Goal: Task Accomplishment & Management: Use online tool/utility

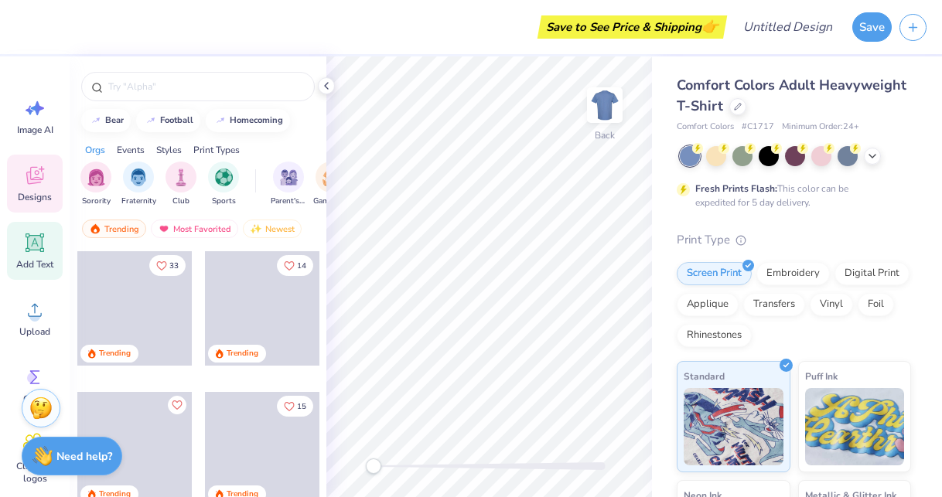
click at [37, 270] on span "Add Text" at bounding box center [34, 264] width 37 height 12
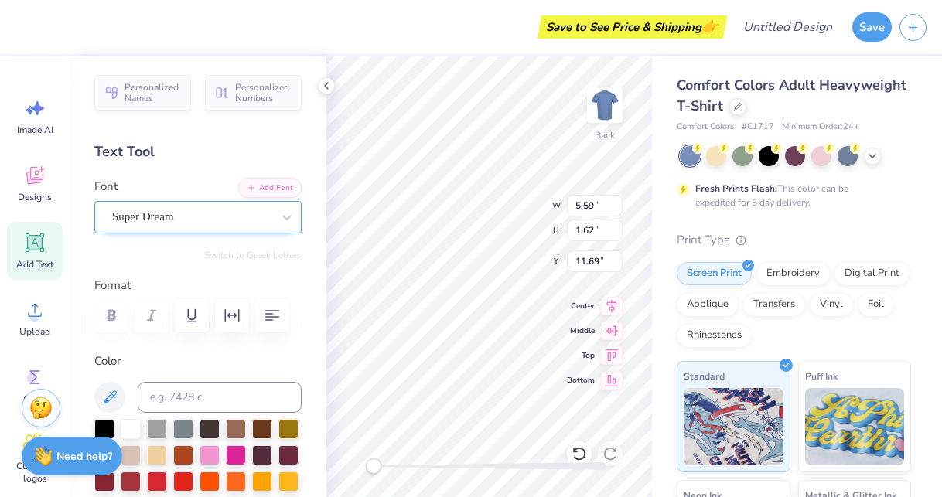
click at [249, 215] on div "Super Dream" at bounding box center [192, 217] width 162 height 24
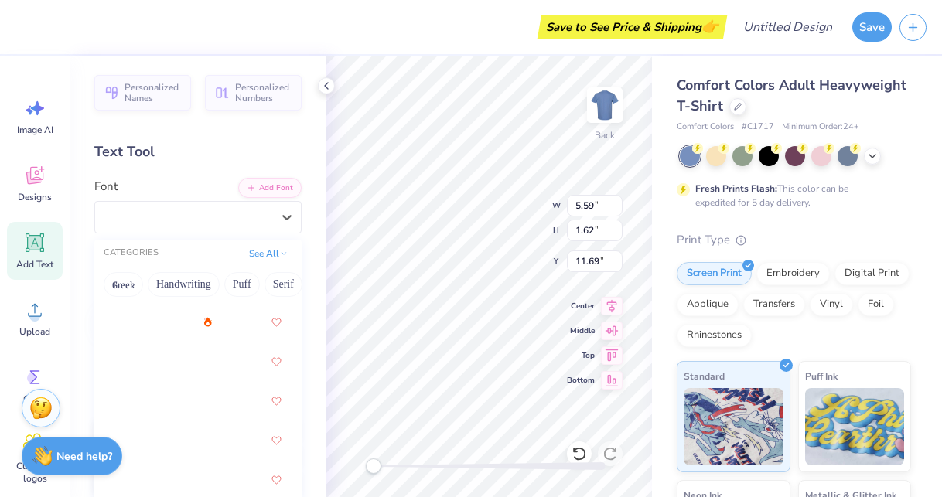
scroll to position [2897, 0]
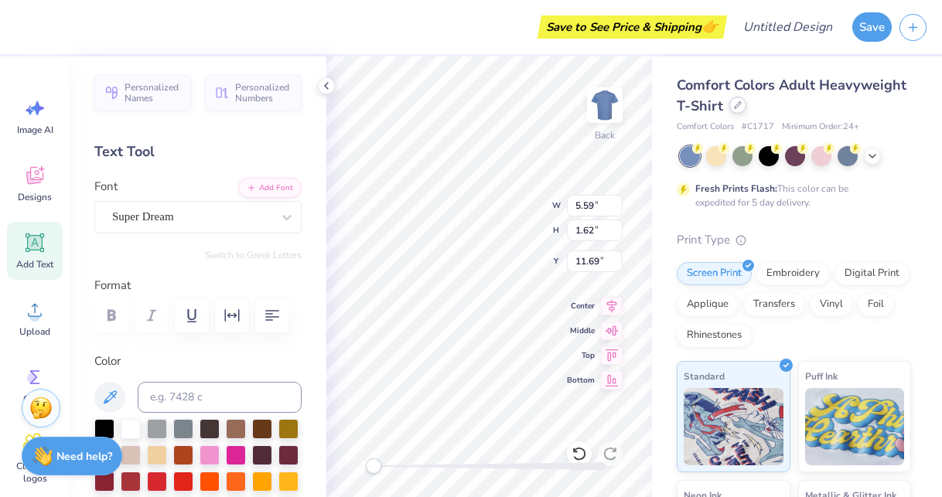
click at [735, 107] on icon at bounding box center [738, 105] width 6 height 6
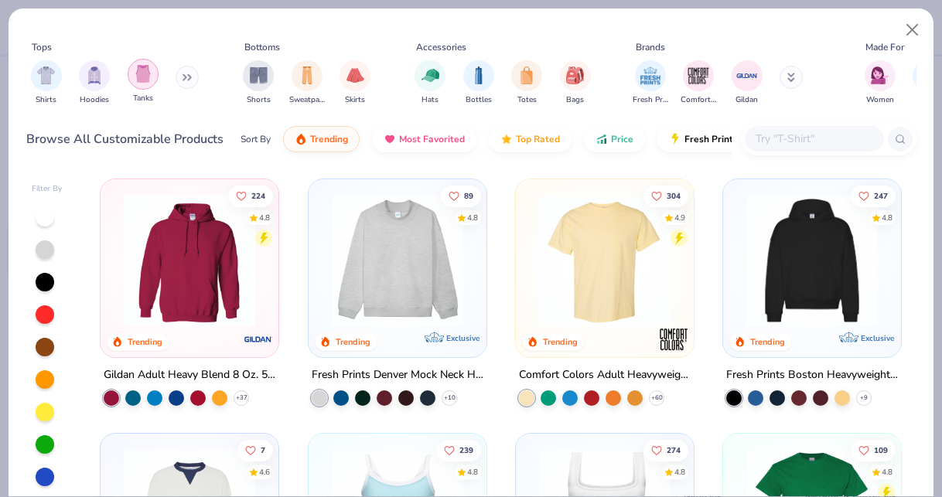
click at [138, 77] on img "filter for Tanks" at bounding box center [143, 74] width 17 height 18
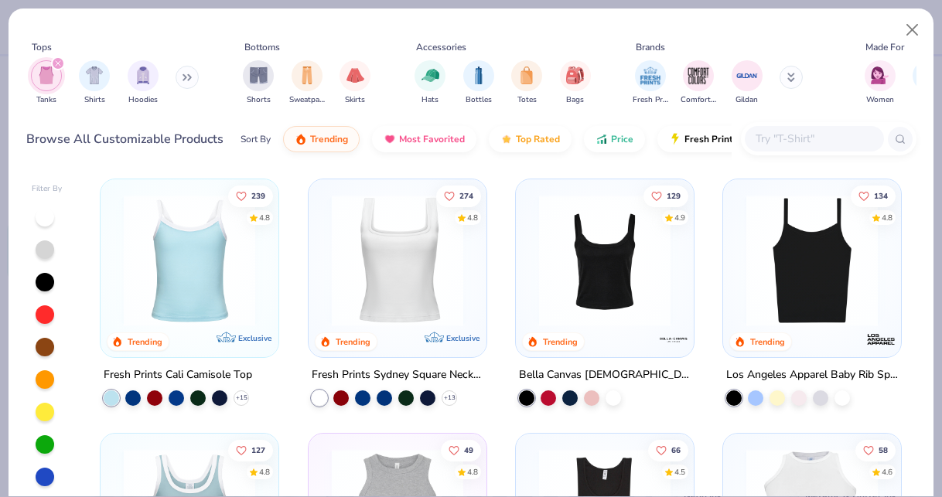
click at [429, 257] on img at bounding box center [397, 260] width 147 height 131
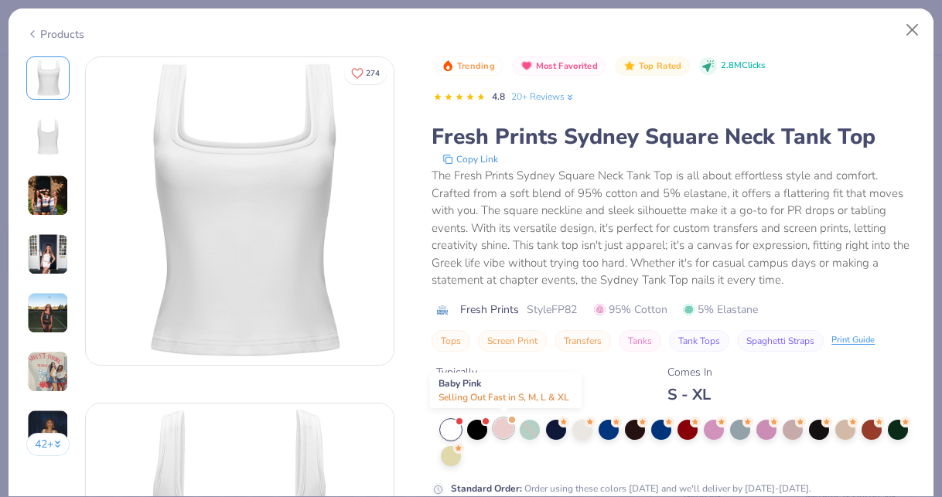
click at [507, 425] on div at bounding box center [503, 428] width 20 height 20
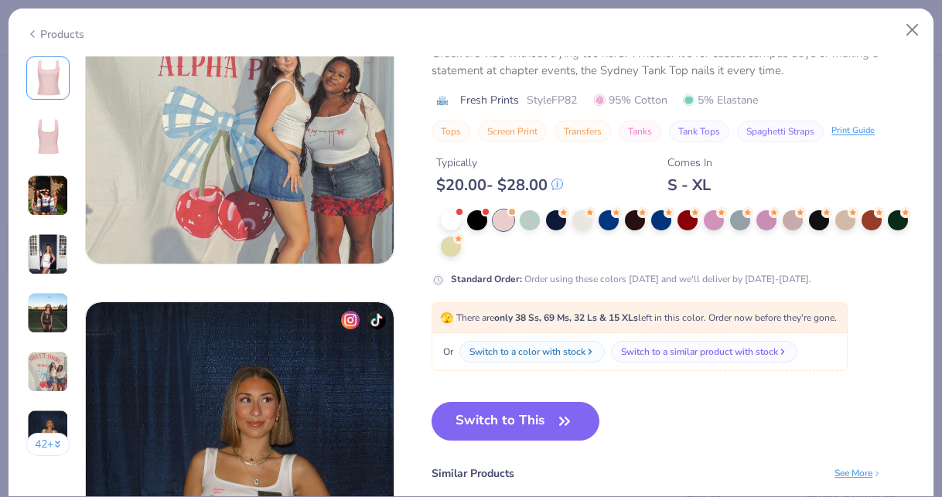
scroll to position [1838, 0]
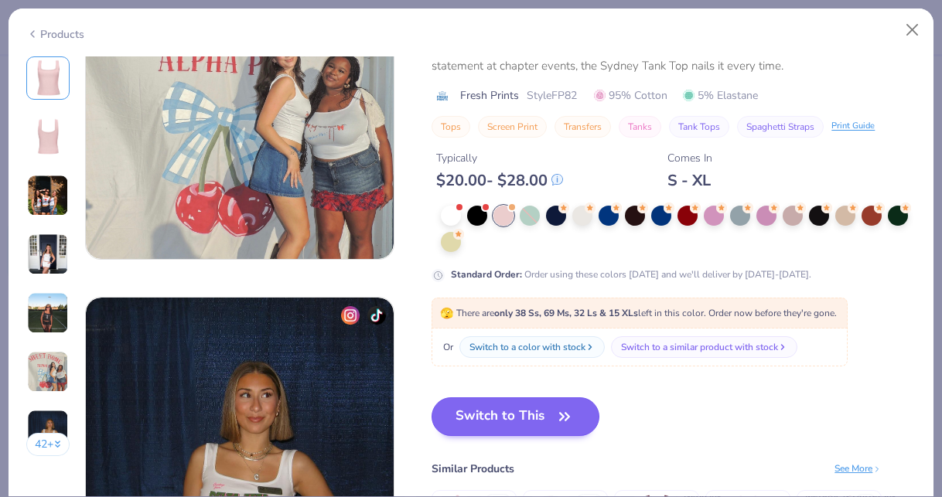
click at [529, 417] on button "Switch to This" at bounding box center [515, 416] width 168 height 39
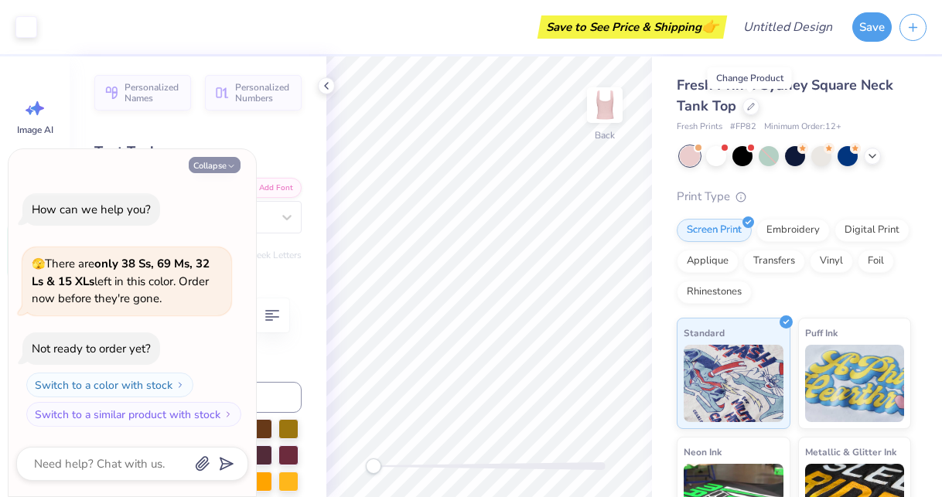
click at [236, 161] on button "Collapse" at bounding box center [215, 165] width 52 height 16
type textarea "x"
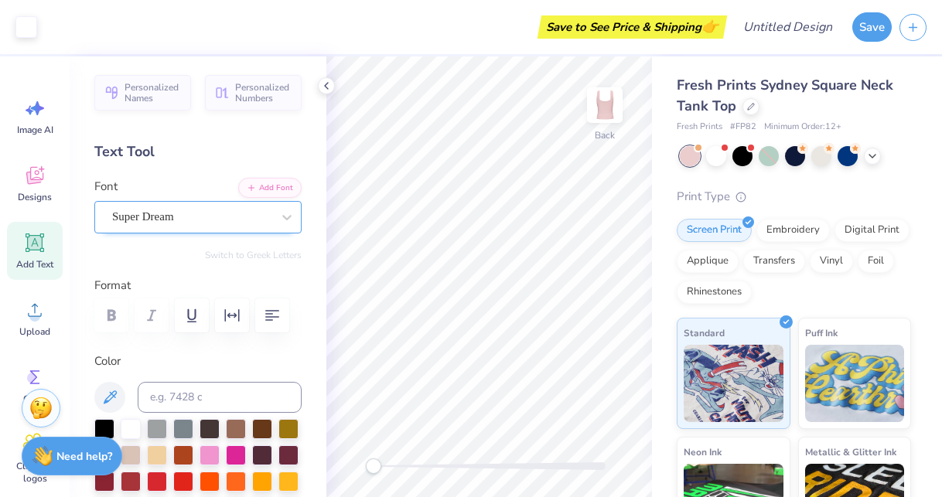
click at [260, 223] on div "Super Dream" at bounding box center [192, 217] width 162 height 24
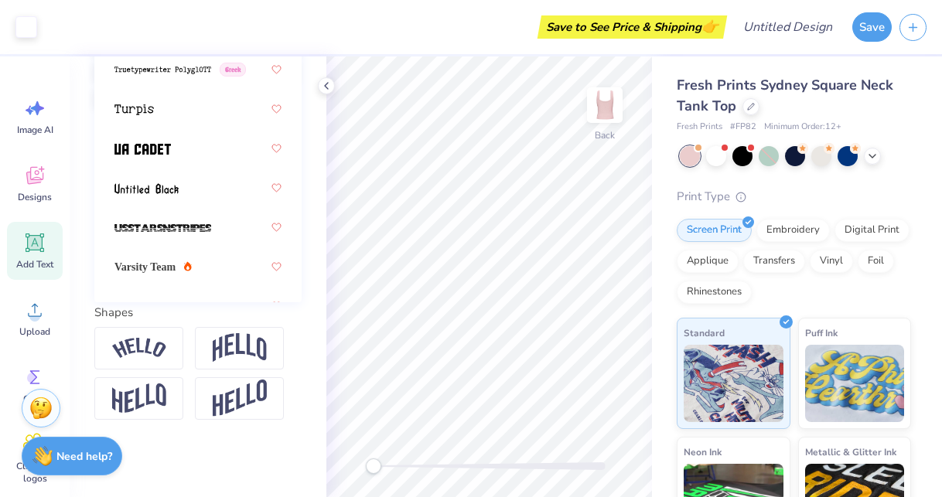
scroll to position [11352, 0]
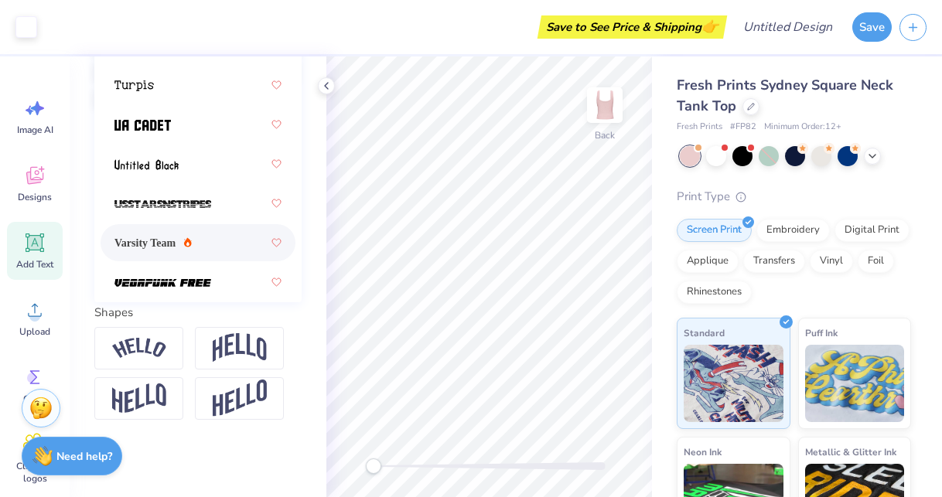
click at [176, 241] on span "Varsity Team" at bounding box center [144, 243] width 61 height 16
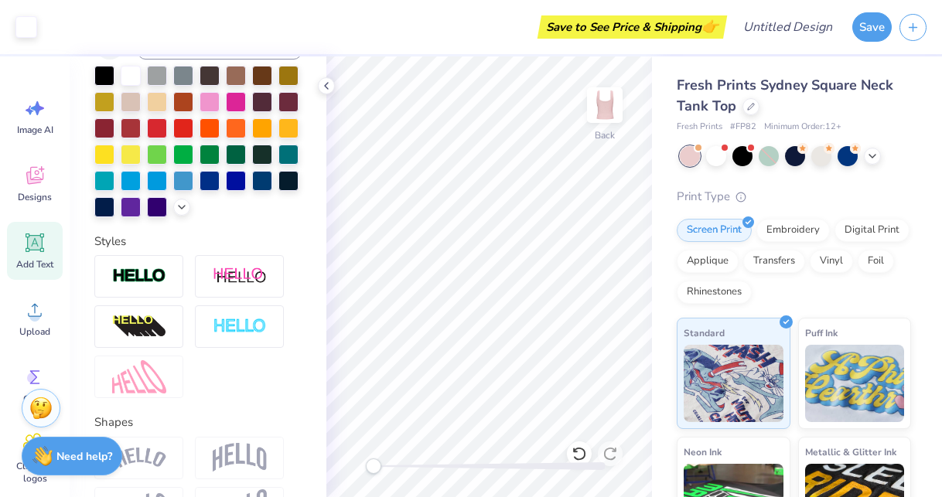
scroll to position [348, 0]
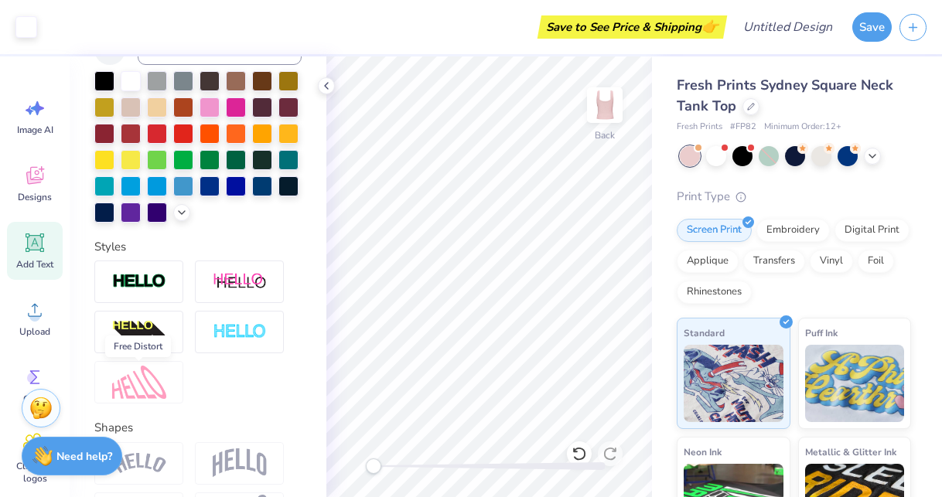
click at [154, 383] on img at bounding box center [139, 382] width 54 height 33
click at [157, 393] on img at bounding box center [139, 382] width 54 height 33
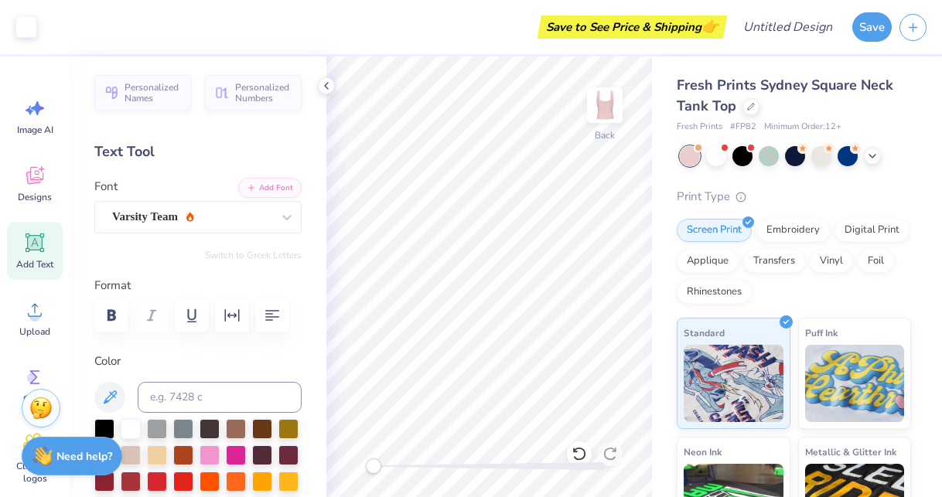
scroll to position [0, 0]
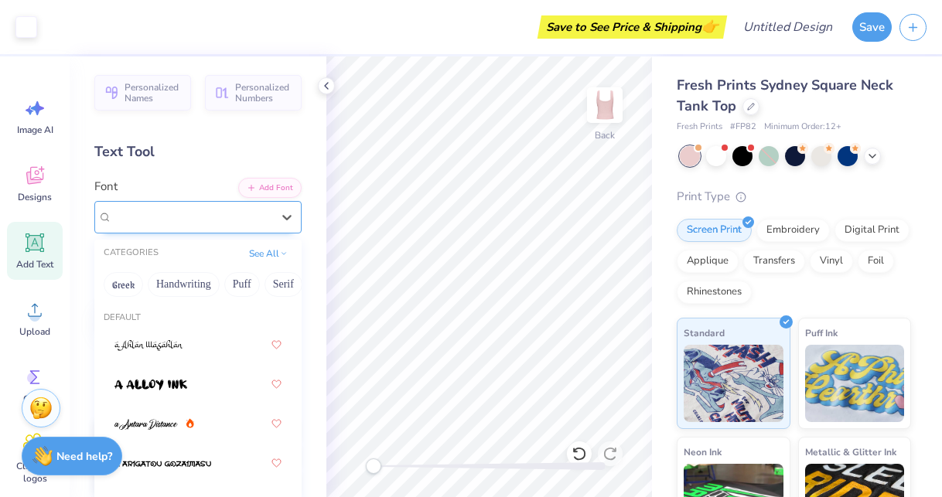
click at [228, 212] on div "Varsity Team" at bounding box center [192, 217] width 162 height 24
type input "g"
click at [263, 249] on button "See All" at bounding box center [268, 251] width 48 height 15
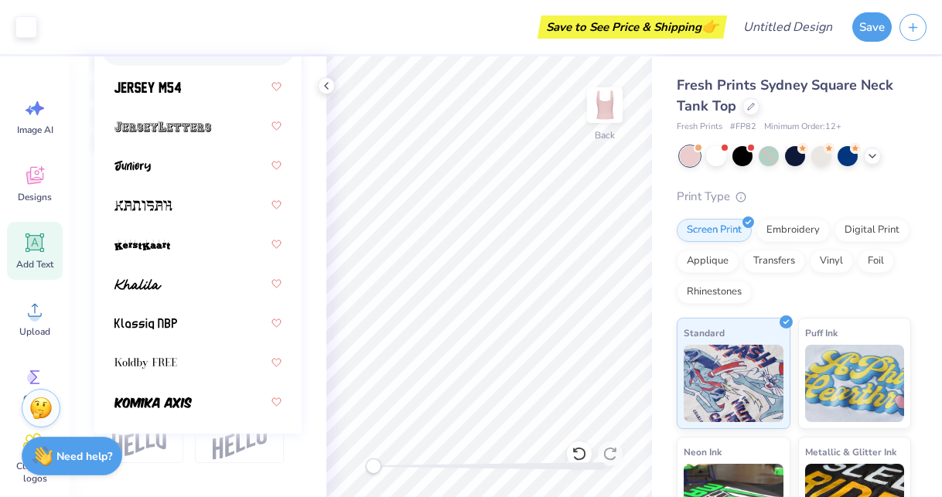
scroll to position [5912, 0]
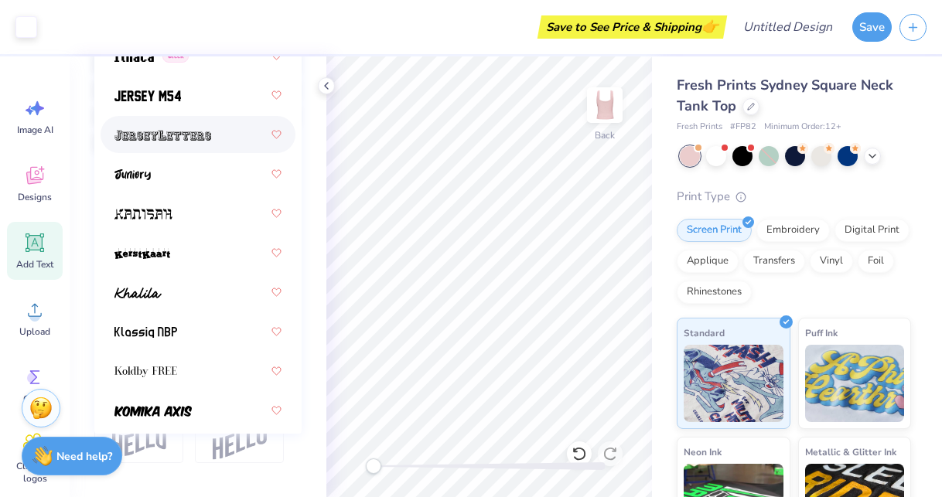
click at [215, 144] on div at bounding box center [197, 135] width 167 height 28
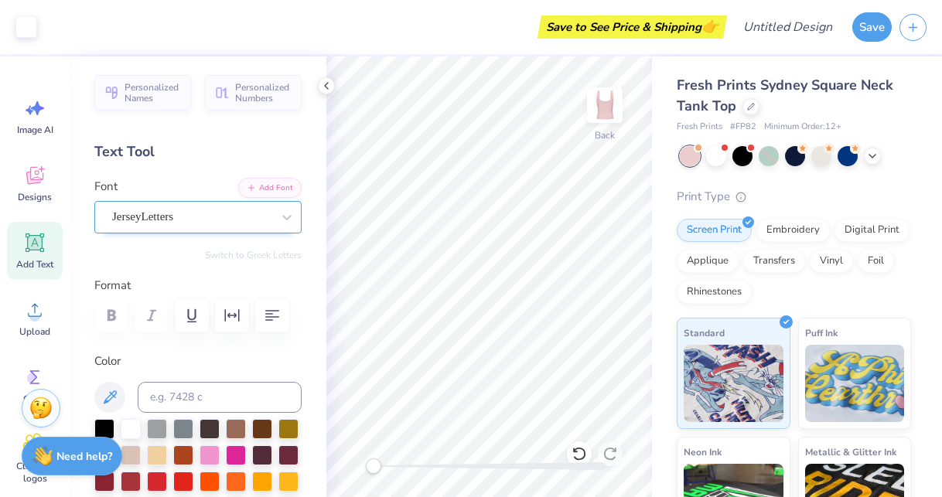
scroll to position [0, 0]
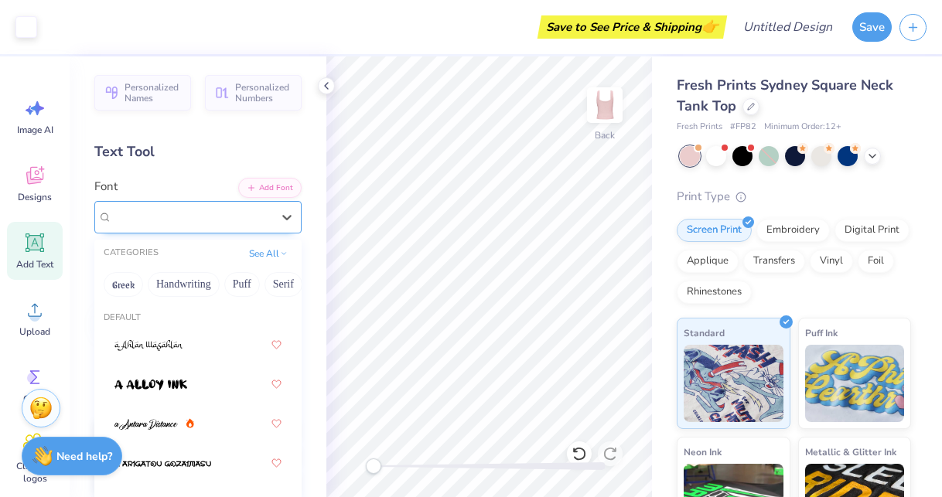
click at [236, 223] on div "JerseyLetters" at bounding box center [192, 217] width 162 height 24
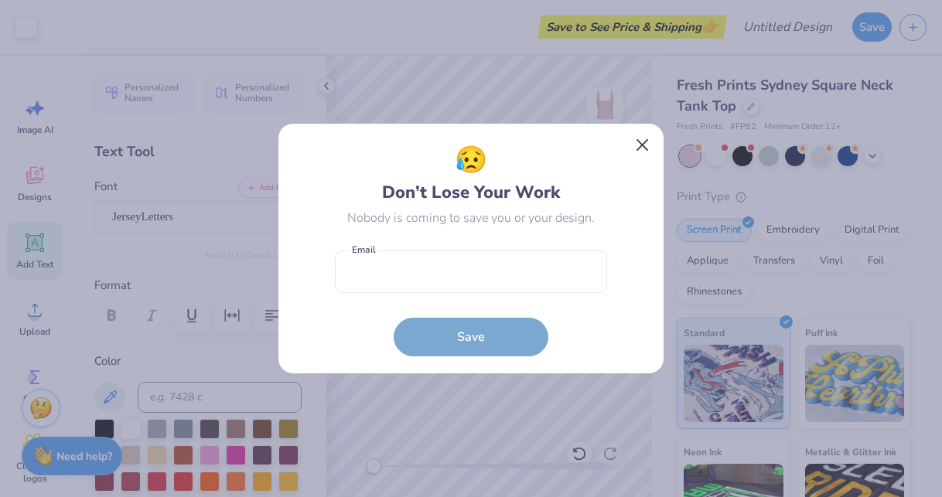
click at [646, 143] on button "Close" at bounding box center [642, 145] width 29 height 29
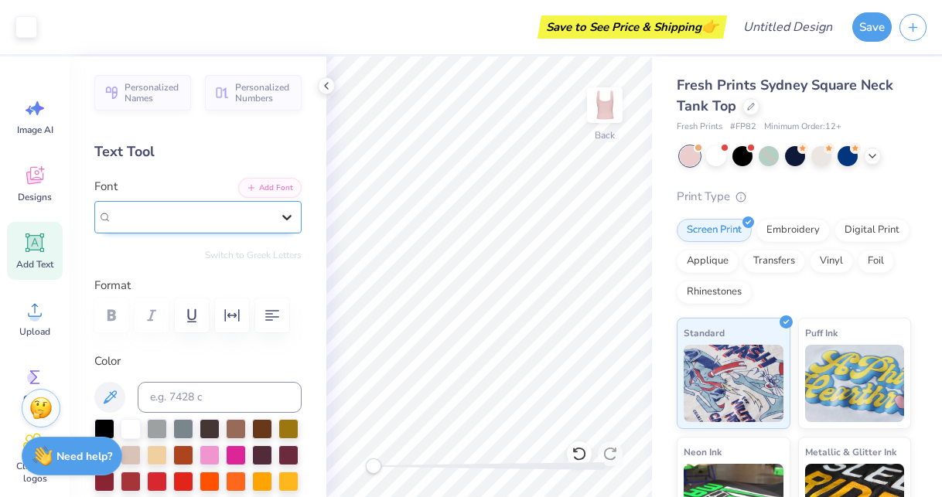
click at [295, 213] on div at bounding box center [287, 217] width 28 height 28
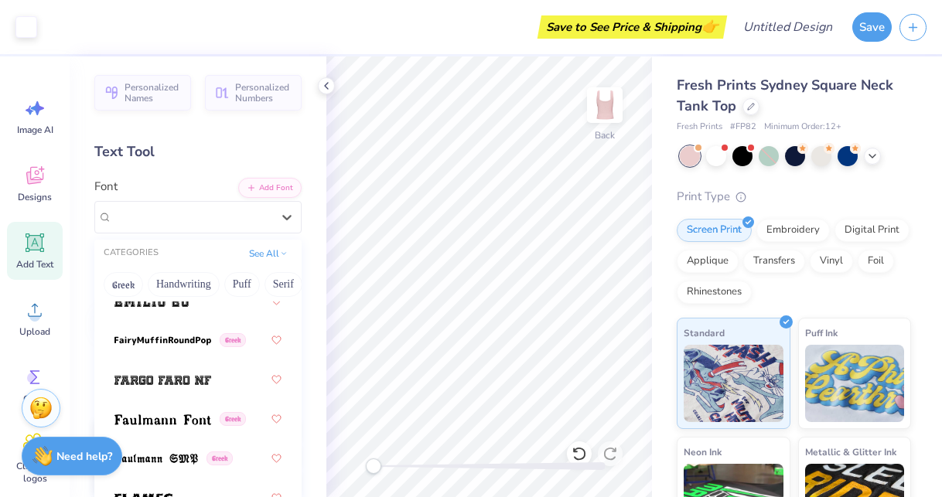
scroll to position [4544, 0]
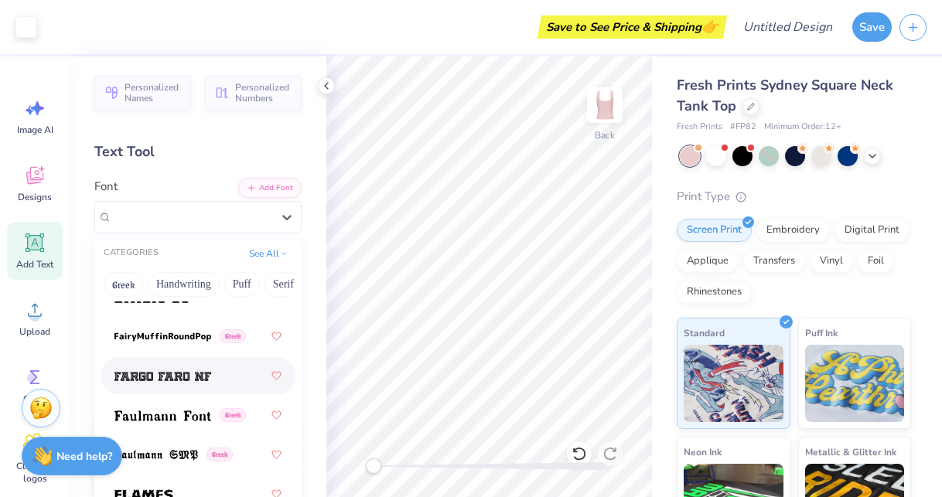
click at [210, 370] on span at bounding box center [162, 376] width 97 height 16
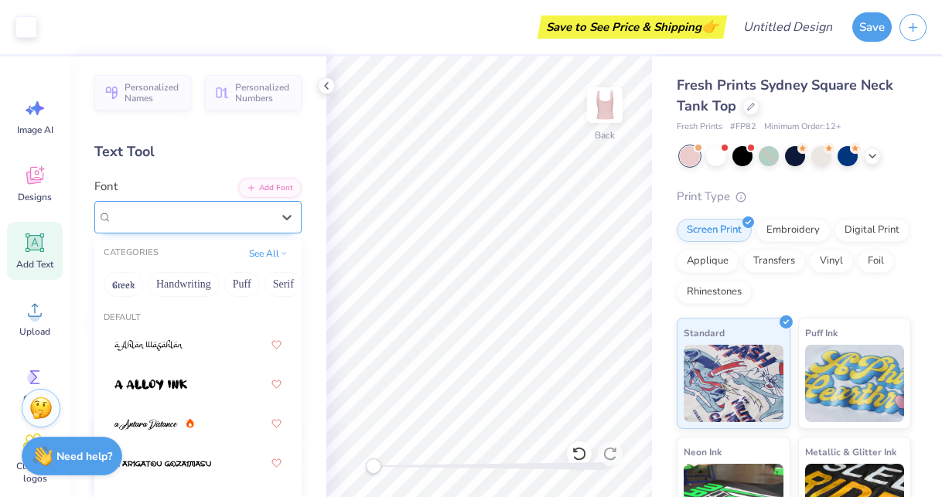
click at [181, 213] on span "Fargo Faro NF" at bounding box center [146, 217] width 69 height 18
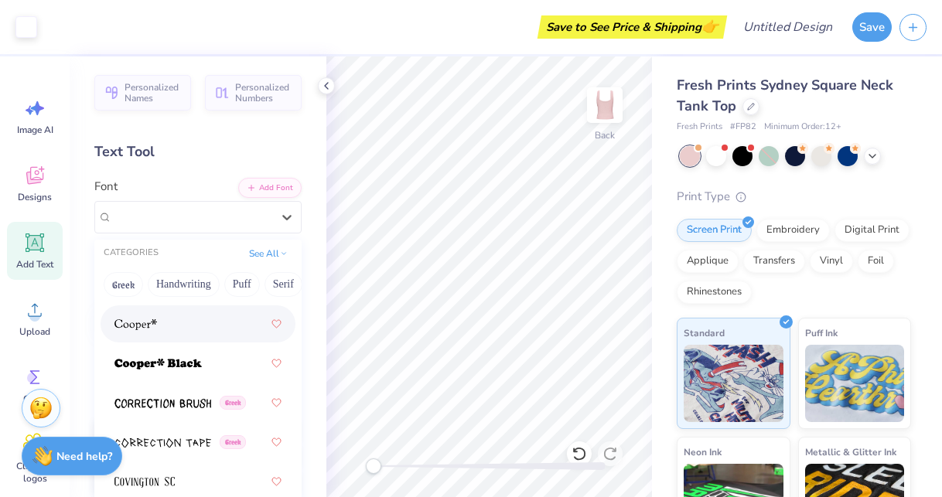
scroll to position [3334, 0]
